Goal: Navigation & Orientation: Find specific page/section

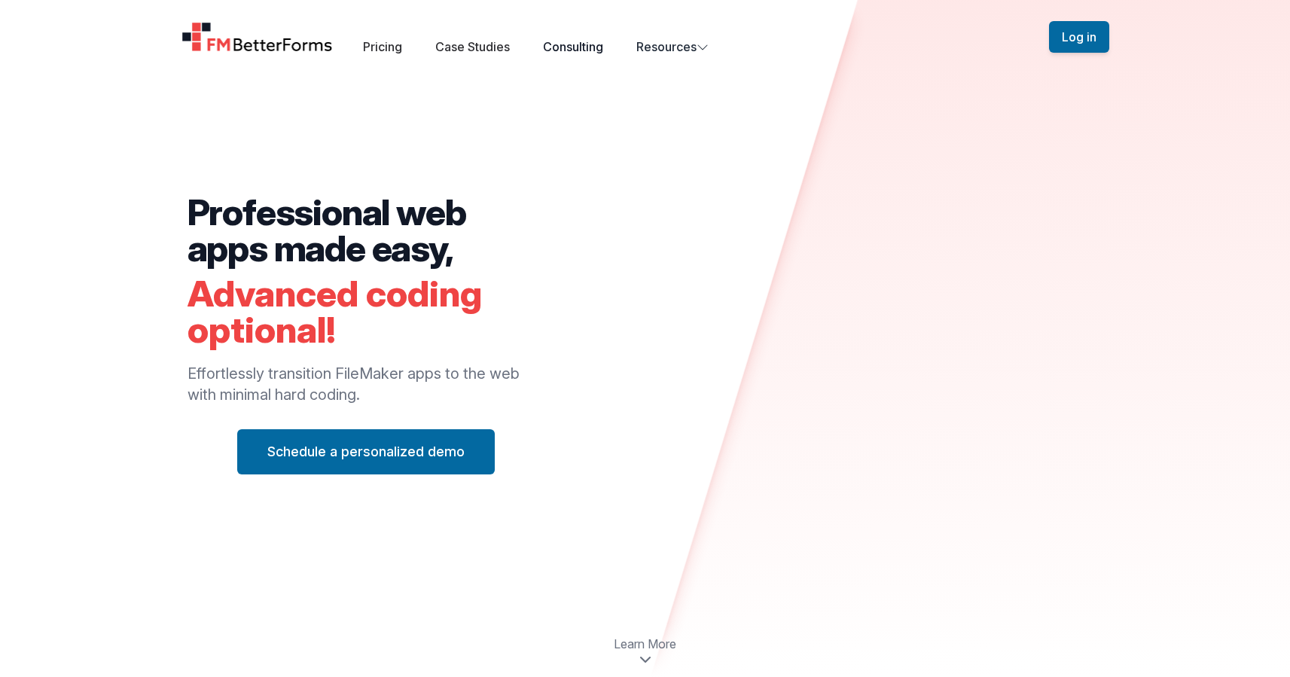
click at [578, 41] on link "Consulting" at bounding box center [573, 46] width 60 height 15
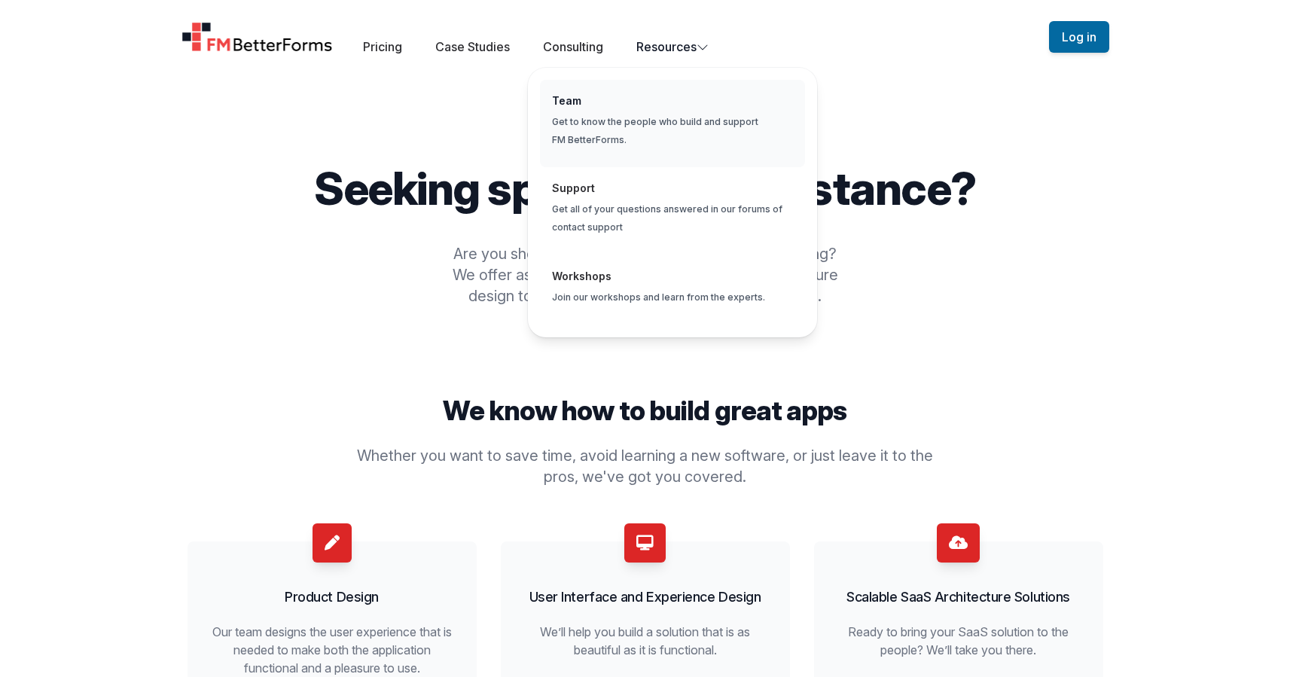
drag, startPoint x: 672, startPoint y: 40, endPoint x: 665, endPoint y: 117, distance: 77.1
click at [665, 56] on button "Resources Team Get to know the people who build and support FM BetterForms. Sup…" at bounding box center [672, 47] width 72 height 18
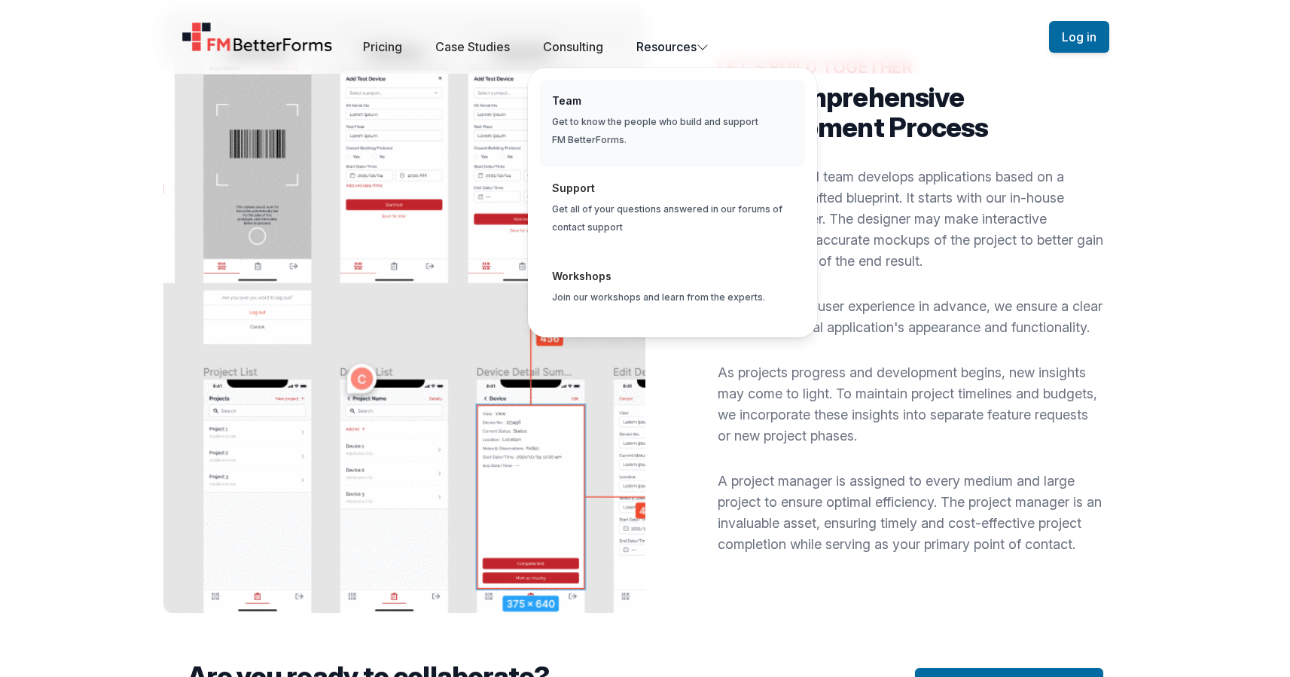
scroll to position [1305, 0]
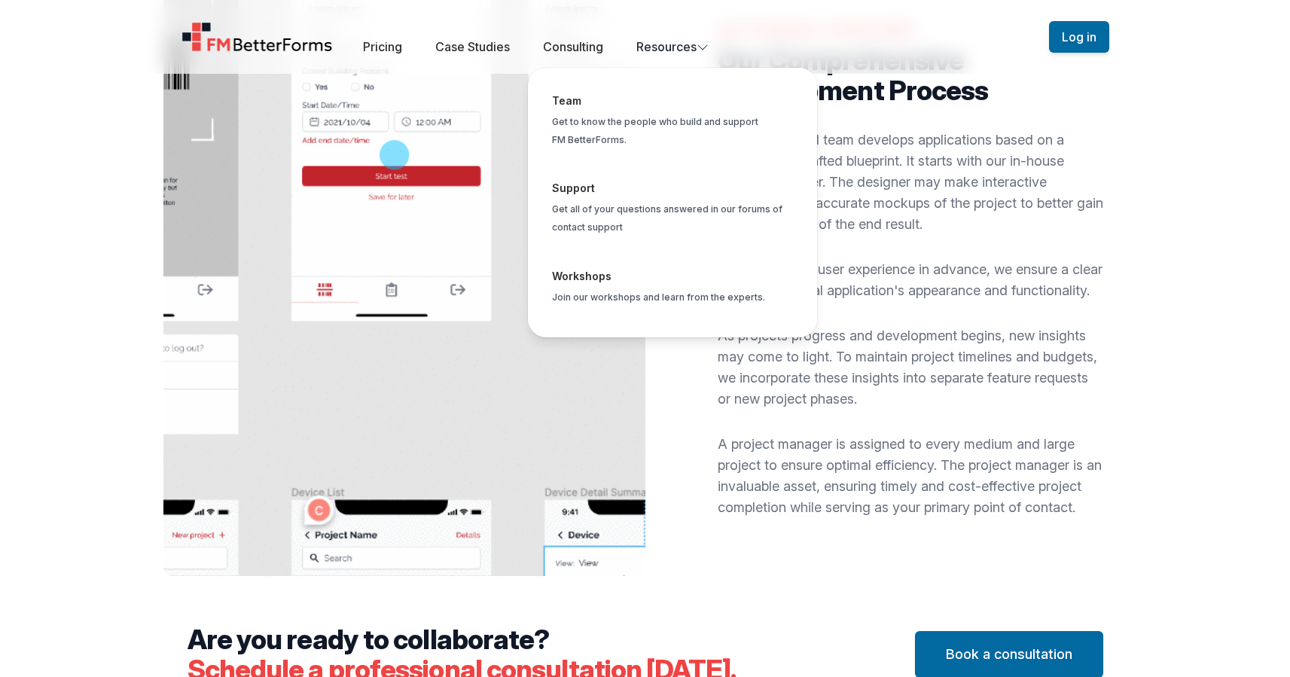
click at [827, 482] on p "A project manager is assigned to every medium and large project to ensure optim…" at bounding box center [909, 476] width 385 height 84
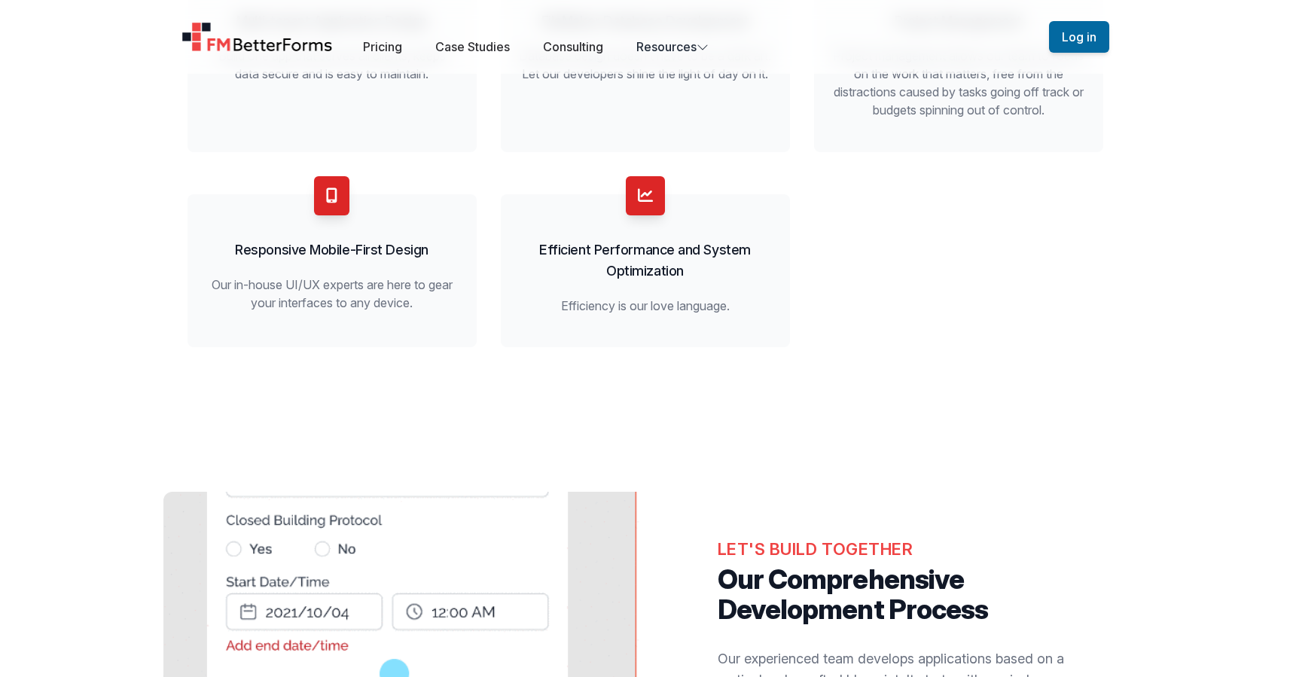
scroll to position [426, 0]
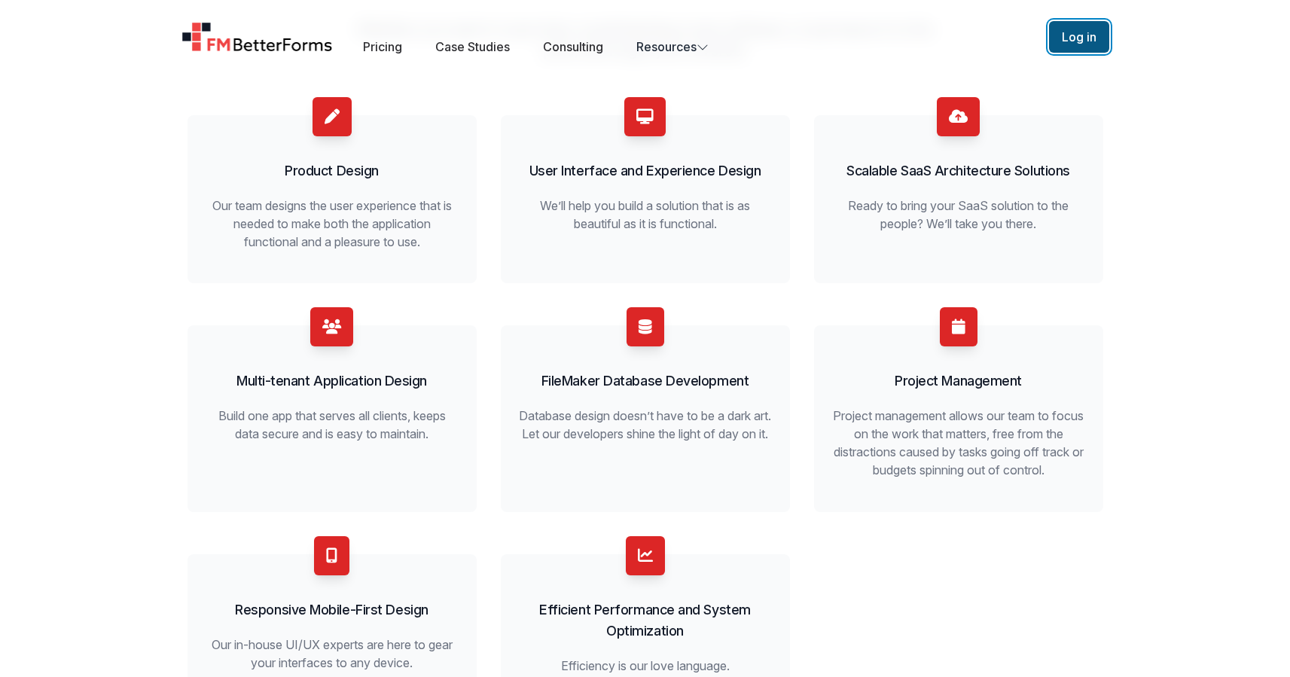
click at [1050, 34] on button "Log in" at bounding box center [1079, 37] width 60 height 32
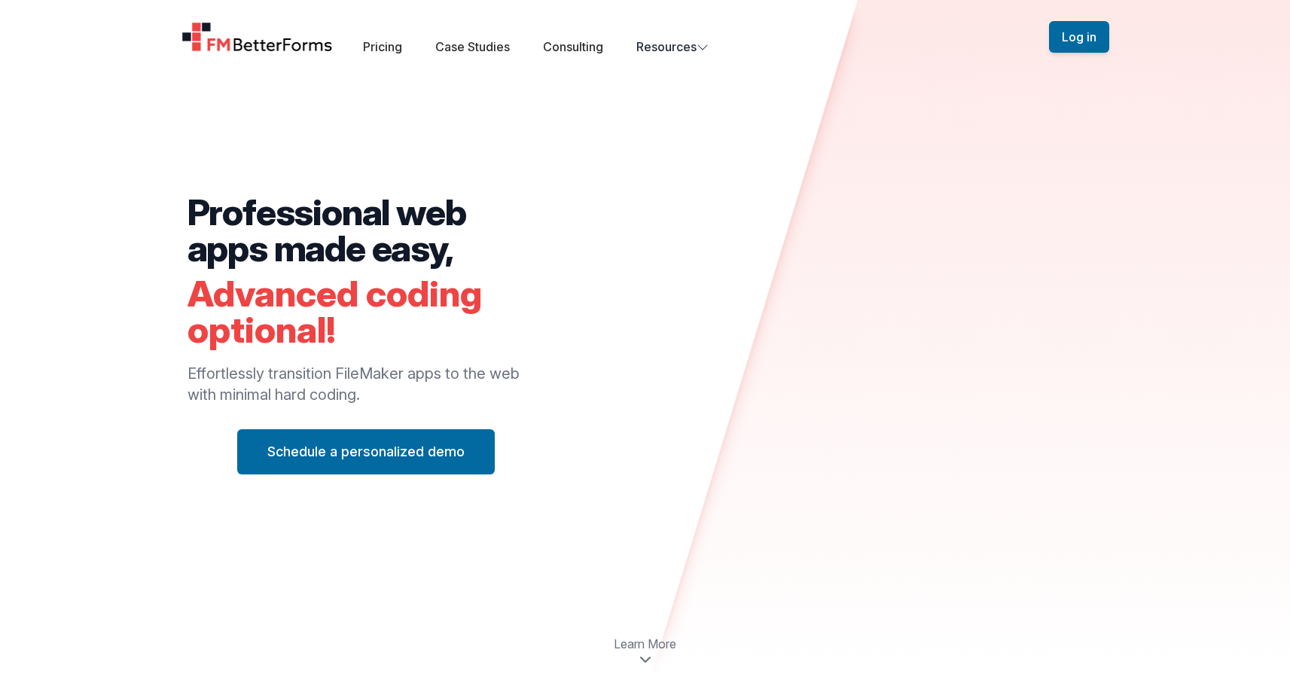
click at [1084, 80] on div "Professional web apps made easy, Advanced coding optional! Effortlessly transit…" at bounding box center [645, 338] width 1290 height 677
click at [1084, 26] on button "Log in" at bounding box center [1079, 37] width 60 height 32
